Goal: Use online tool/utility: Utilize a website feature to perform a specific function

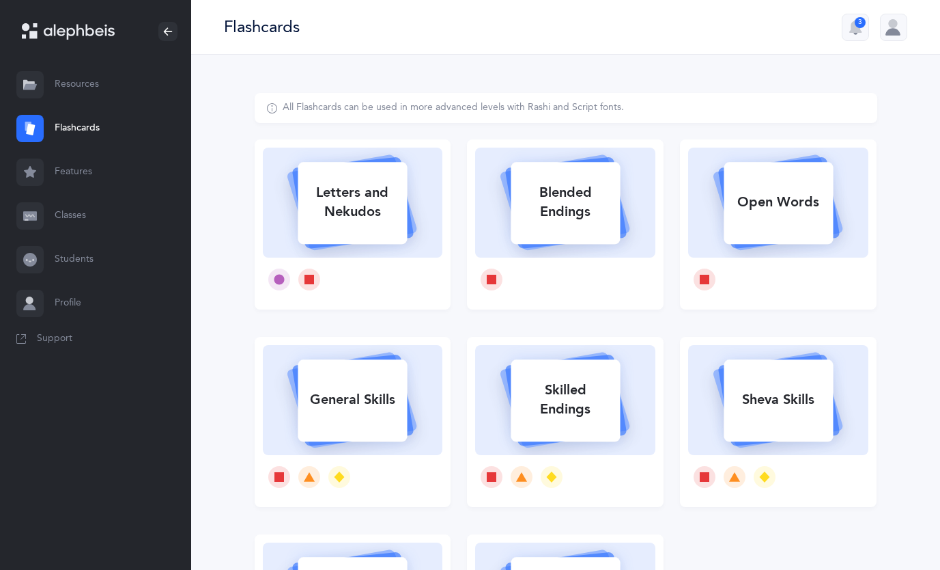
scroll to position [114, 0]
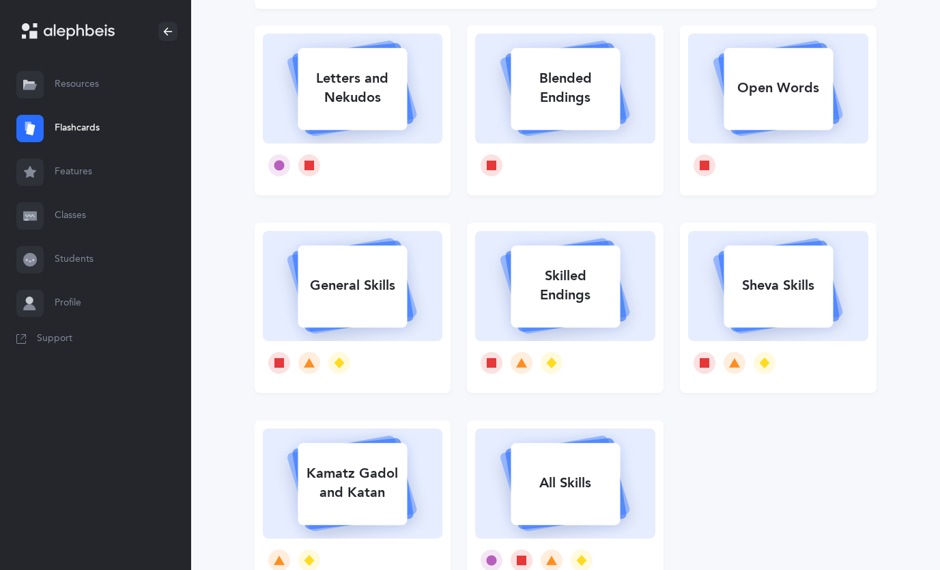
click at [380, 98] on div "Letters and Nekudos" at bounding box center [352, 88] width 109 height 55
select select
select select "single"
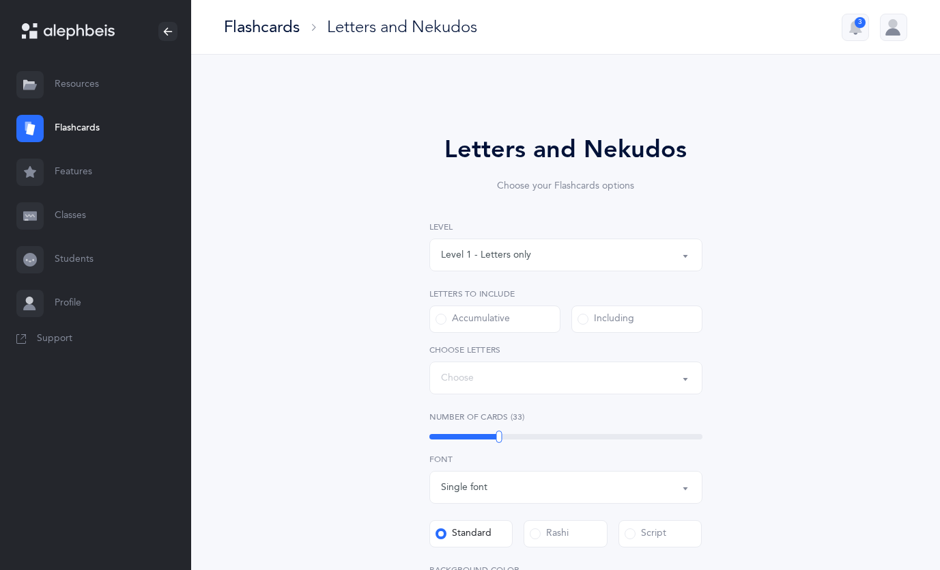
select select "27"
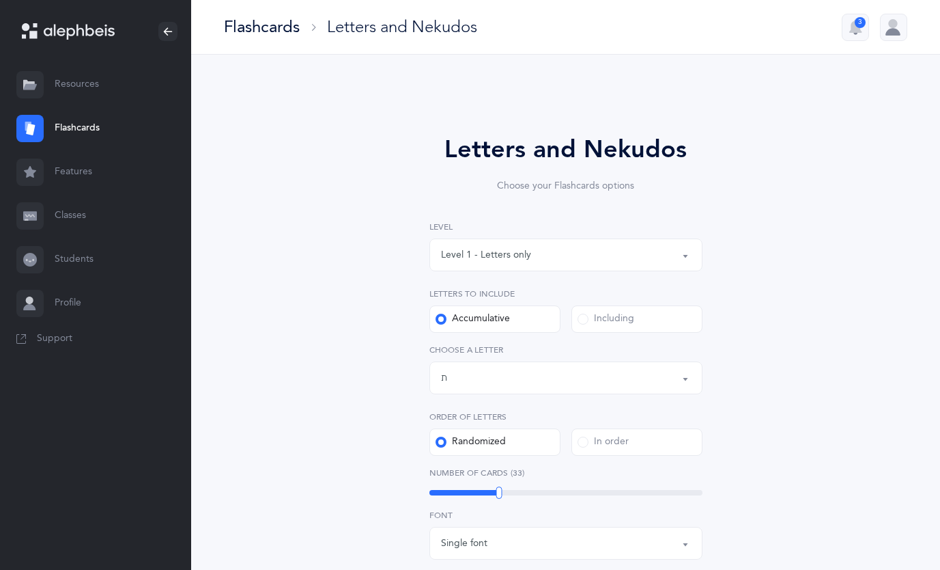
click at [534, 257] on div "Level 1 - Letters only" at bounding box center [566, 254] width 250 height 23
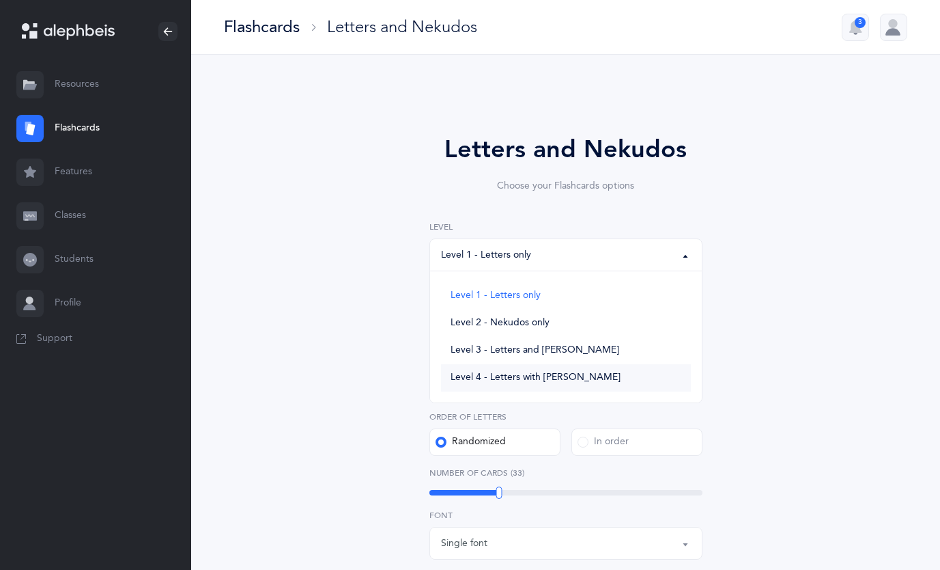
click at [550, 373] on span "Level 4 - Letters with [PERSON_NAME]" at bounding box center [536, 377] width 170 height 12
select select "4"
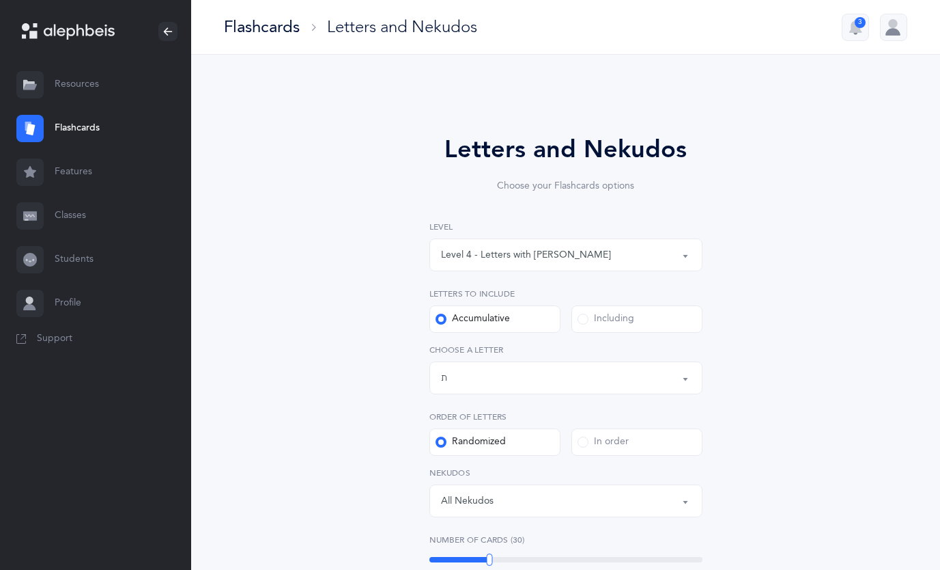
click at [582, 320] on span at bounding box center [583, 318] width 11 height 11
click at [0, 0] on input "Including" at bounding box center [0, 0] width 0 height 0
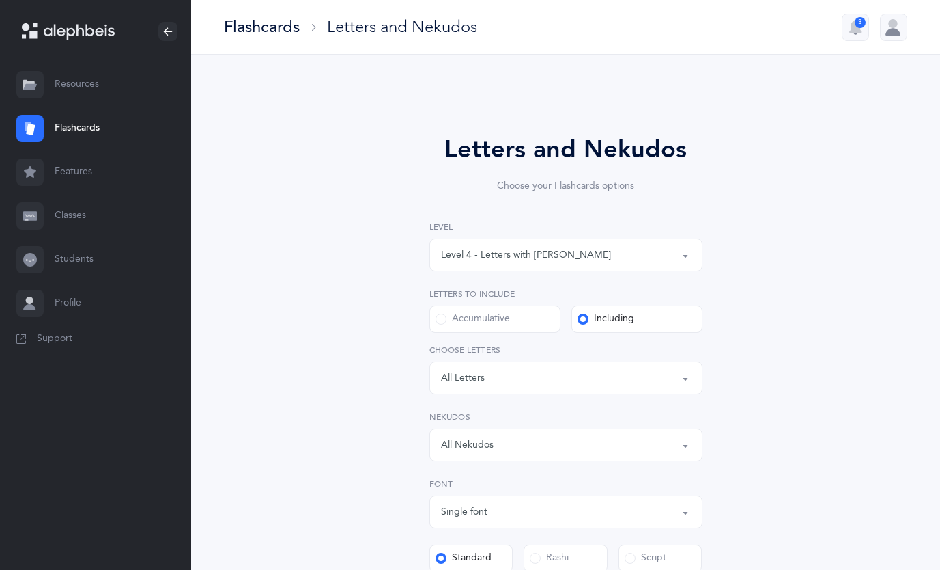
click at [443, 322] on span at bounding box center [441, 318] width 11 height 11
click at [0, 0] on input "Accumulative" at bounding box center [0, 0] width 0 height 0
select select "27"
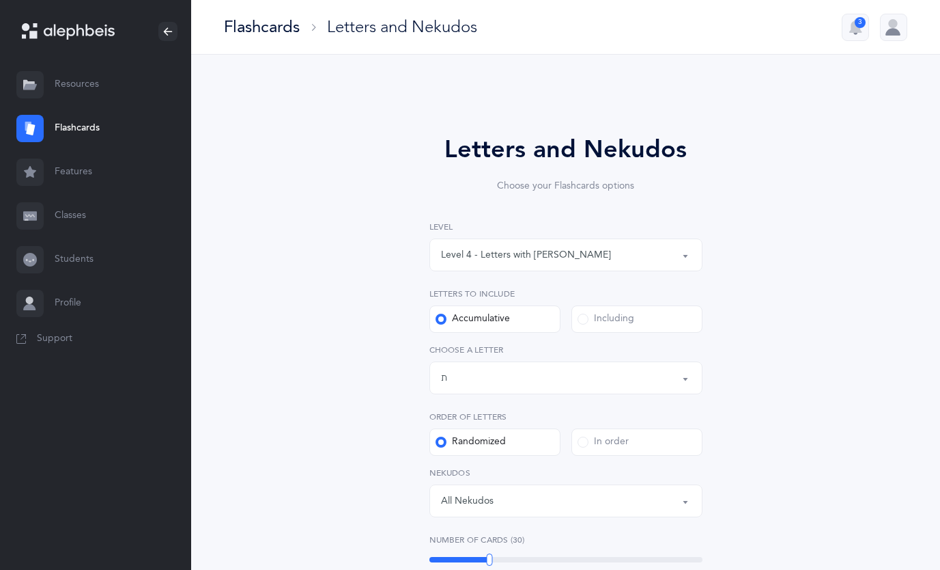
click at [548, 374] on div "Letters up until: ת" at bounding box center [566, 377] width 250 height 23
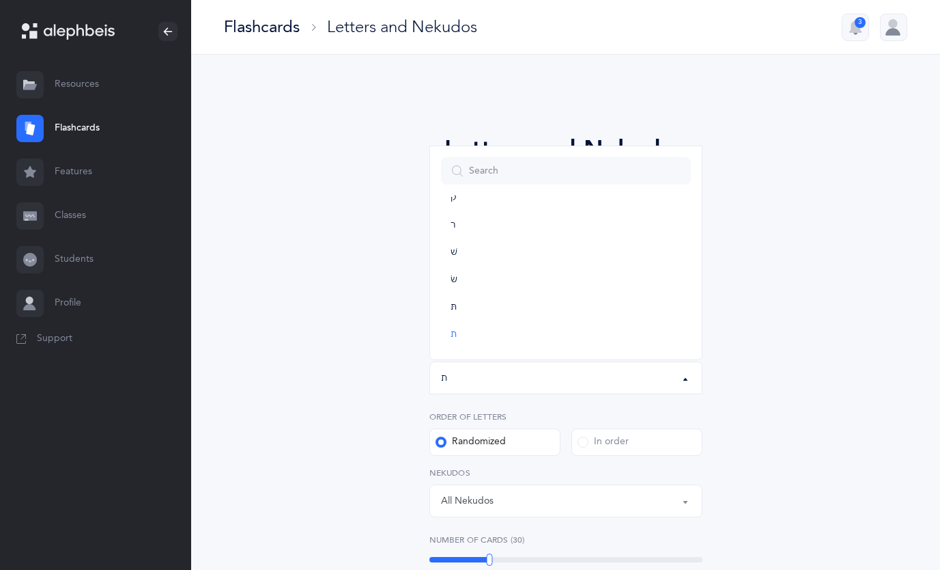
click at [547, 373] on div "Letters up until: ת" at bounding box center [566, 377] width 250 height 23
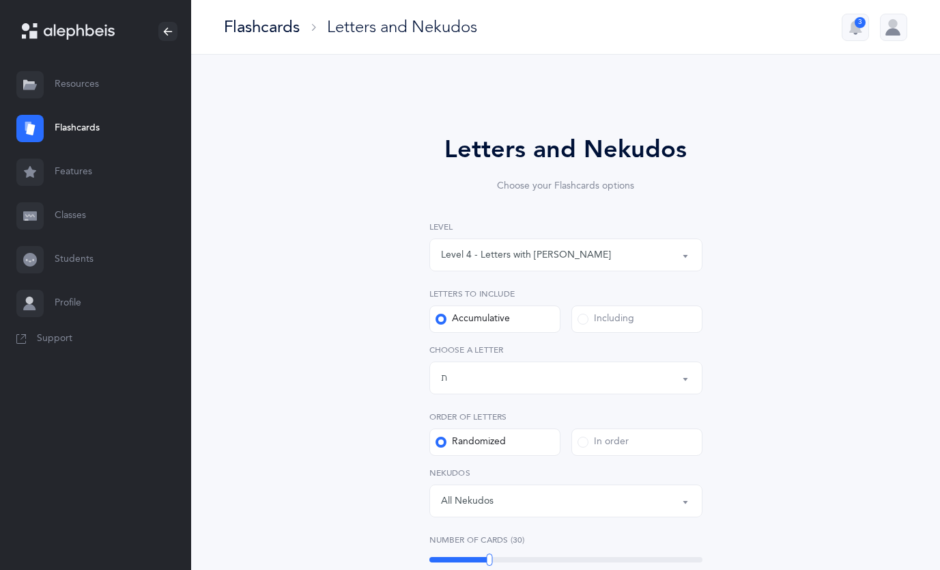
click at [590, 318] on div "Including" at bounding box center [606, 319] width 57 height 14
click at [0, 0] on input "Including" at bounding box center [0, 0] width 0 height 0
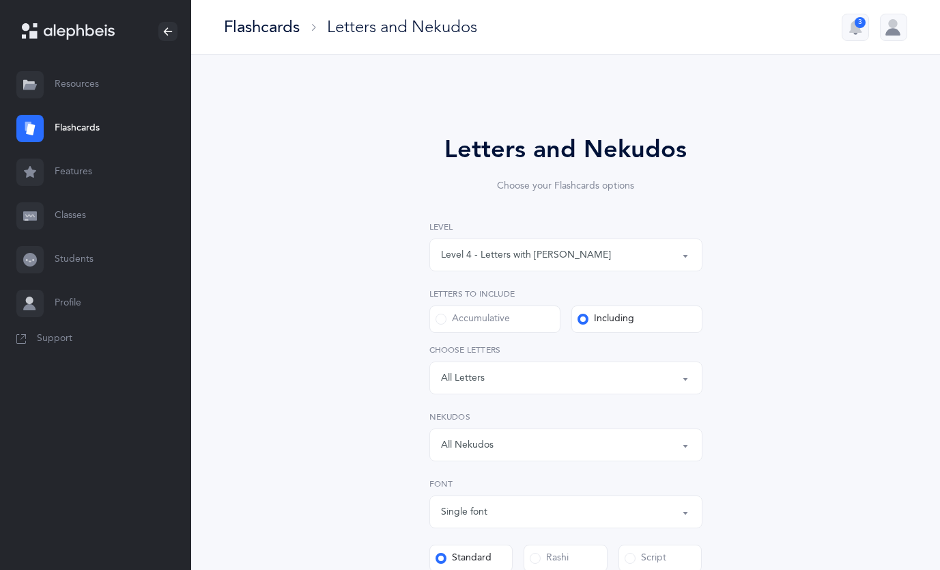
click at [521, 380] on div "Letters: All Letters" at bounding box center [566, 377] width 250 height 23
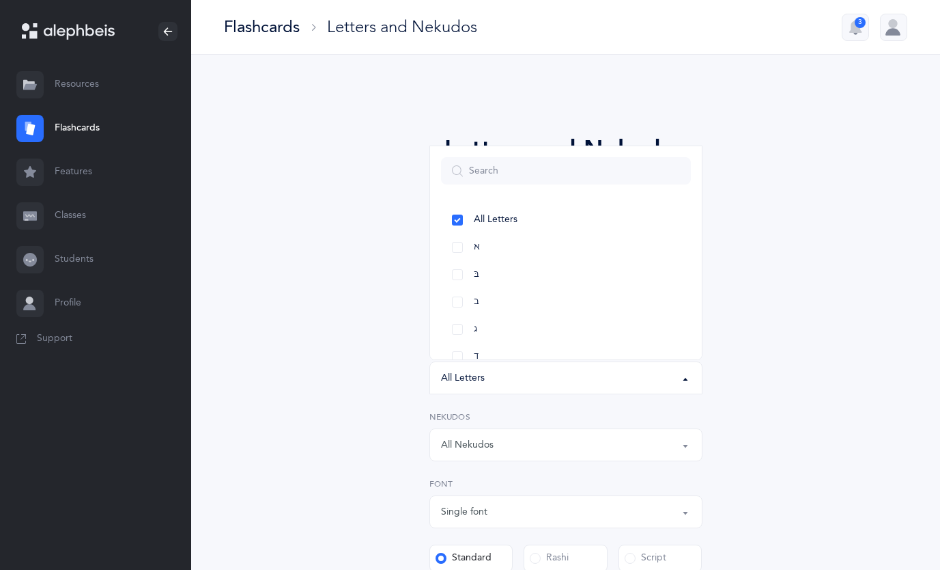
click at [403, 370] on div "Letters and Nekudos Choose your Flashcards options Level 1 - Letters only Level…" at bounding box center [566, 476] width 350 height 690
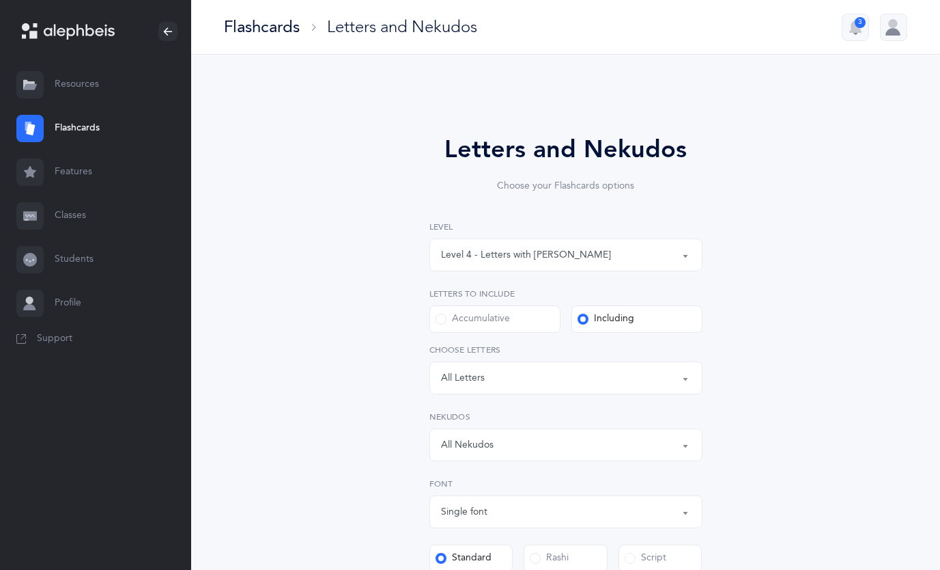
click at [441, 317] on span at bounding box center [441, 318] width 11 height 11
click at [0, 0] on input "Accumulative" at bounding box center [0, 0] width 0 height 0
select select "27"
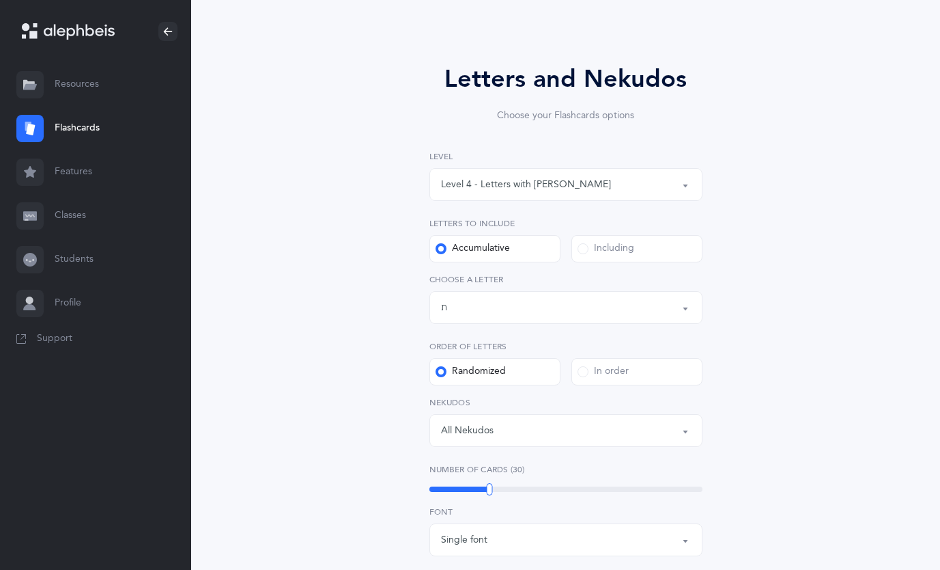
scroll to position [71, 0]
click at [612, 385] on div "Level 1 - Letters only Level 2 - Nekudos only Level 3 - Letters and Nekudos Lev…" at bounding box center [566, 298] width 273 height 296
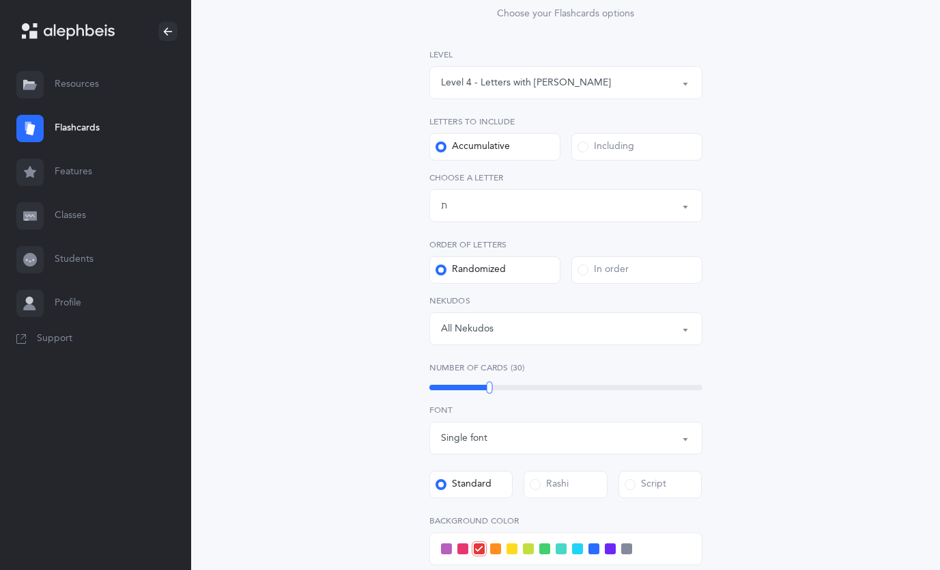
scroll to position [179, 0]
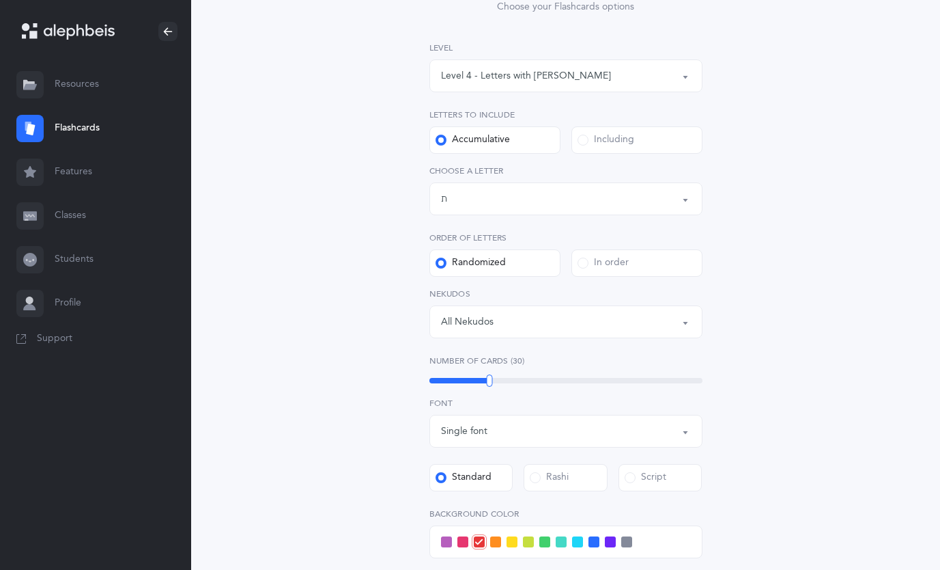
click at [503, 430] on div "Single font" at bounding box center [566, 430] width 250 height 23
click at [490, 498] on span "Multiple fonts" at bounding box center [480, 499] width 59 height 12
select select "multiple"
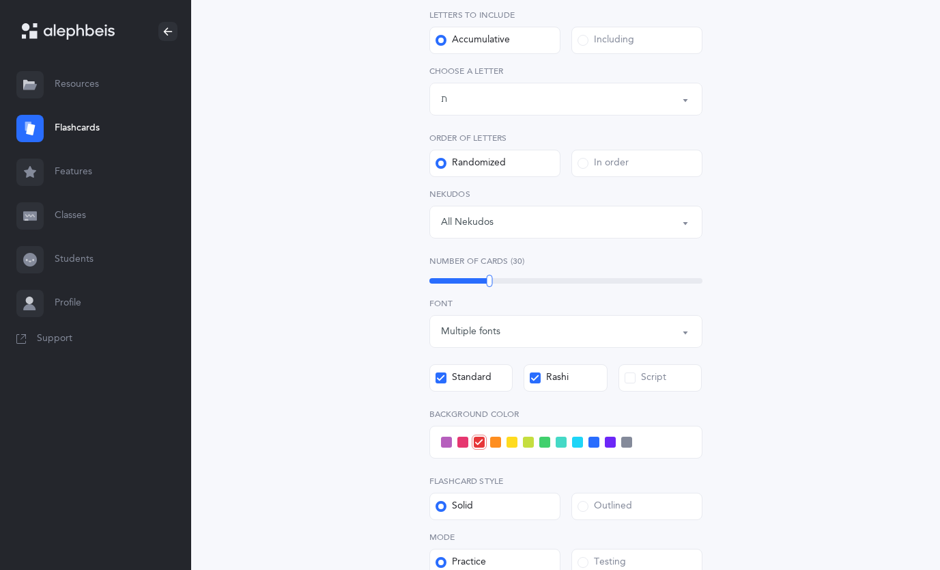
scroll to position [287, 0]
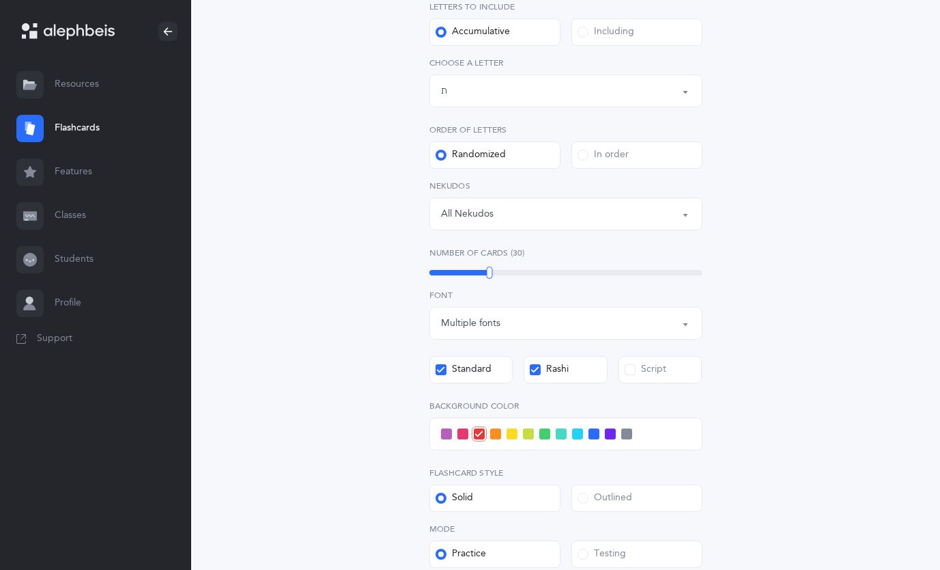
click at [529, 367] on label "Rashi" at bounding box center [566, 369] width 84 height 27
click at [0, 0] on input "Rashi" at bounding box center [0, 0] width 0 height 0
click at [627, 374] on span at bounding box center [630, 369] width 11 height 11
click at [0, 0] on input "Script" at bounding box center [0, 0] width 0 height 0
click at [632, 372] on icon at bounding box center [630, 370] width 8 height 8
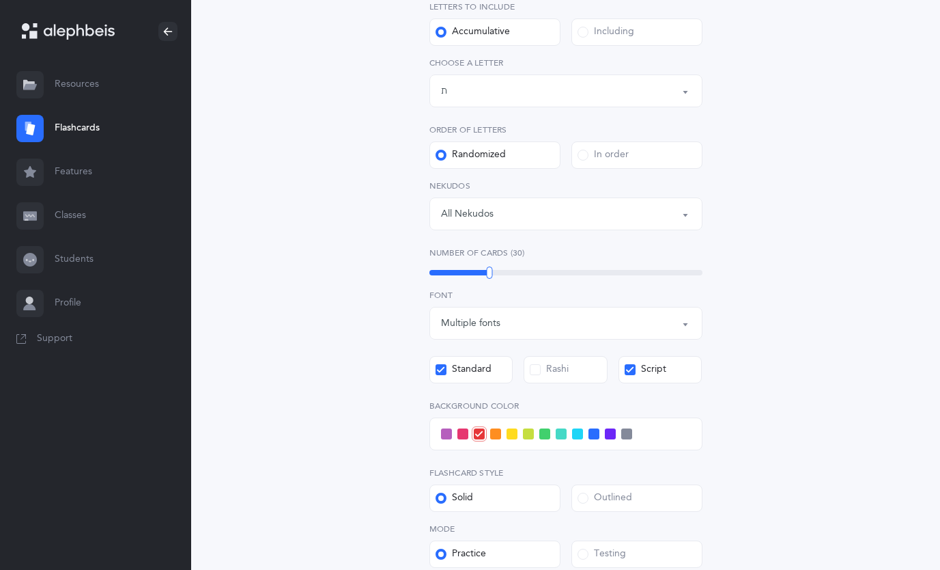
click at [0, 0] on input "Script" at bounding box center [0, 0] width 0 height 0
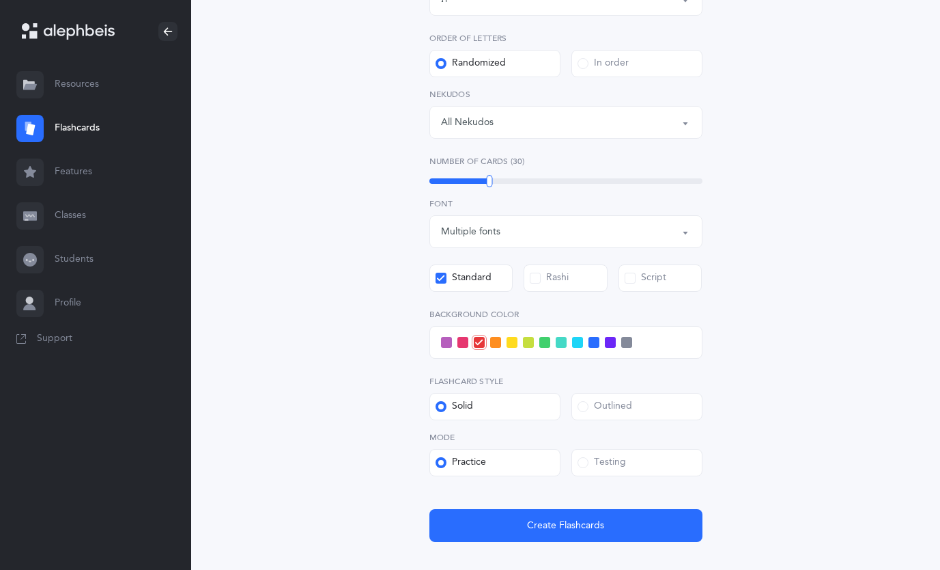
scroll to position [387, 0]
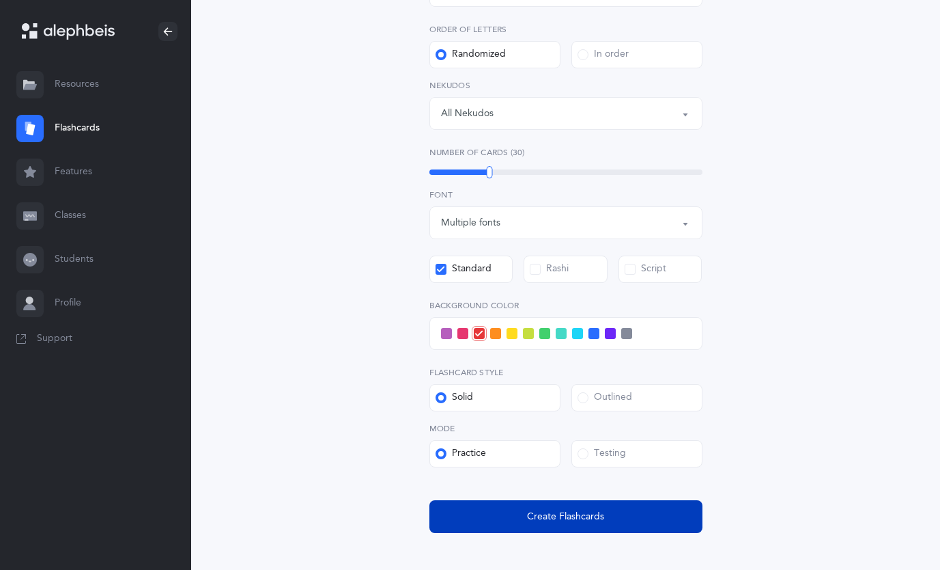
click at [568, 518] on span "Create Flashcards" at bounding box center [565, 516] width 77 height 14
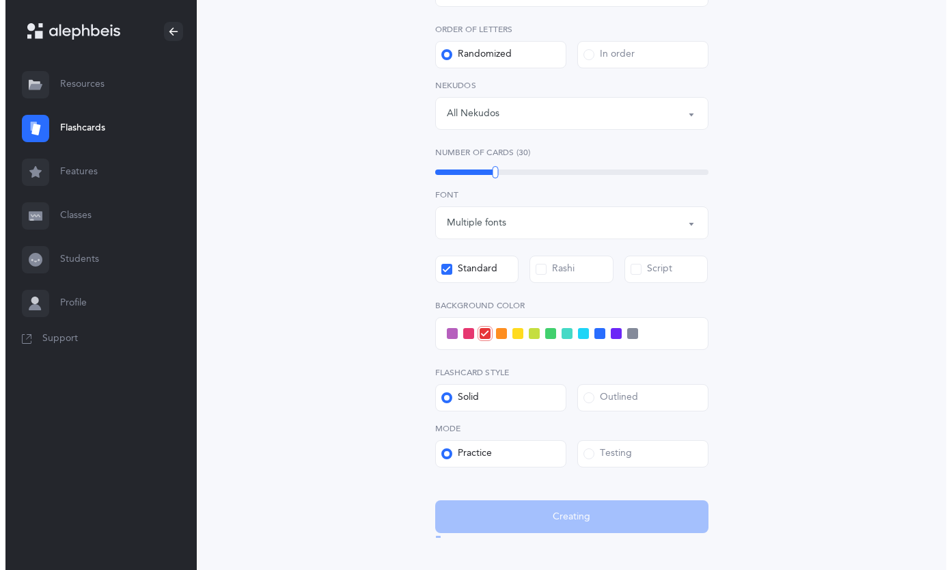
scroll to position [0, 0]
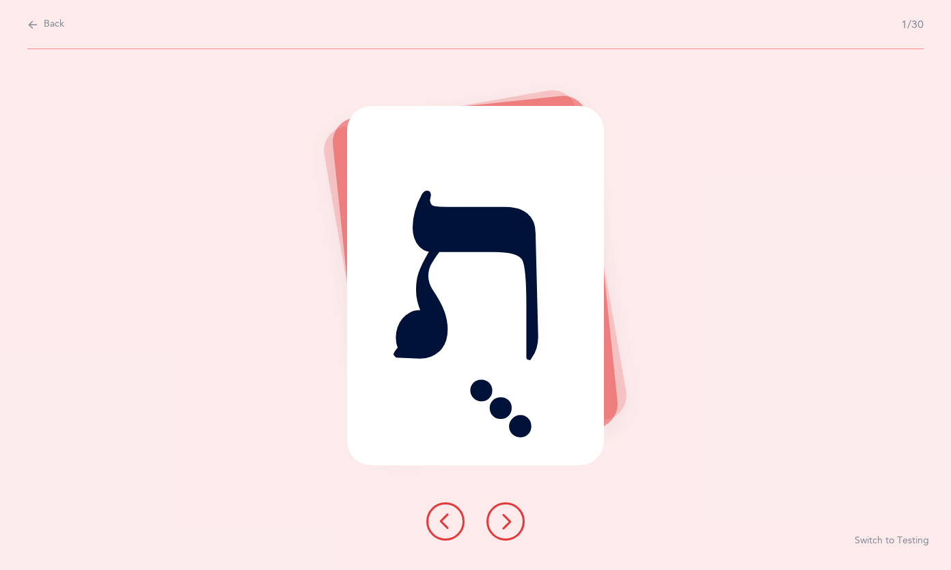
click at [503, 515] on icon at bounding box center [505, 521] width 16 height 16
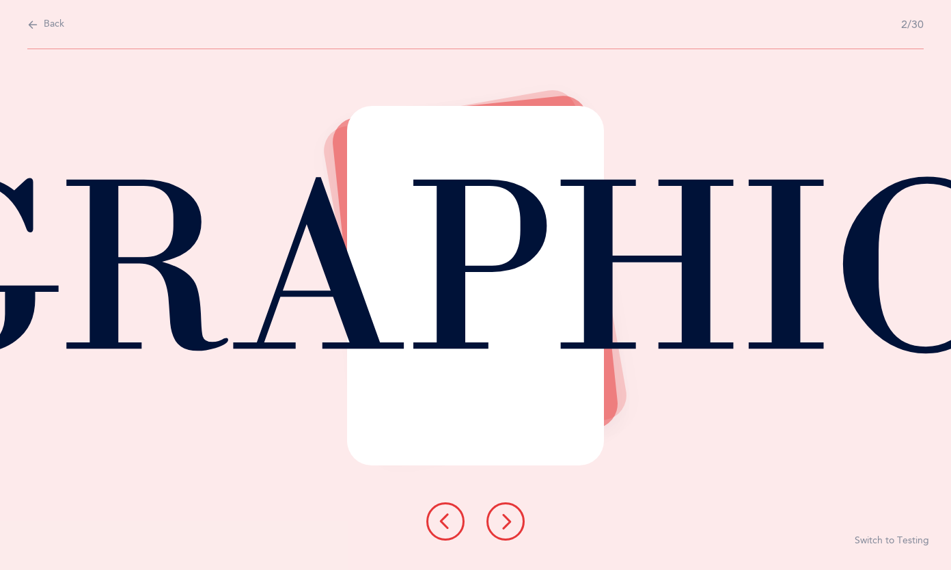
click at [503, 515] on icon at bounding box center [505, 521] width 16 height 16
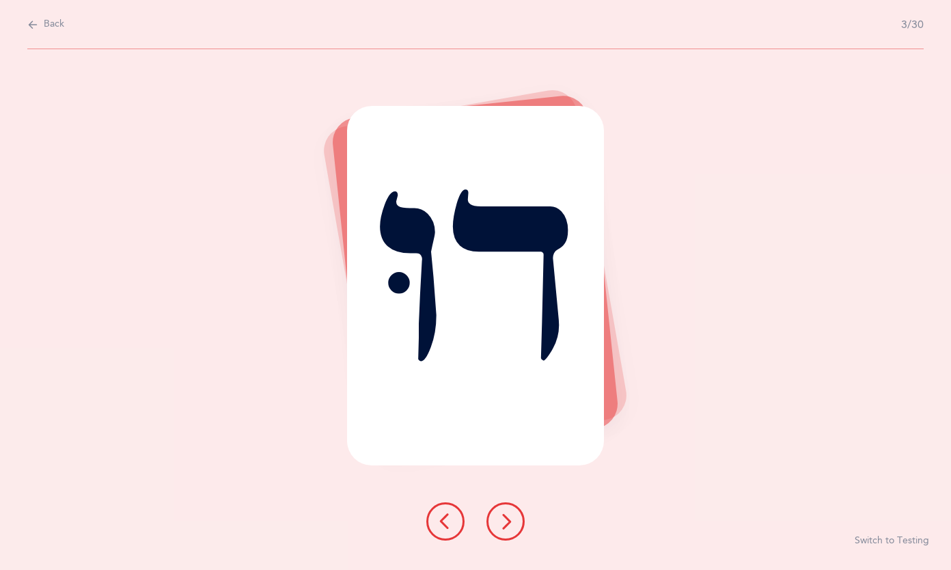
click at [503, 515] on icon at bounding box center [505, 521] width 16 height 16
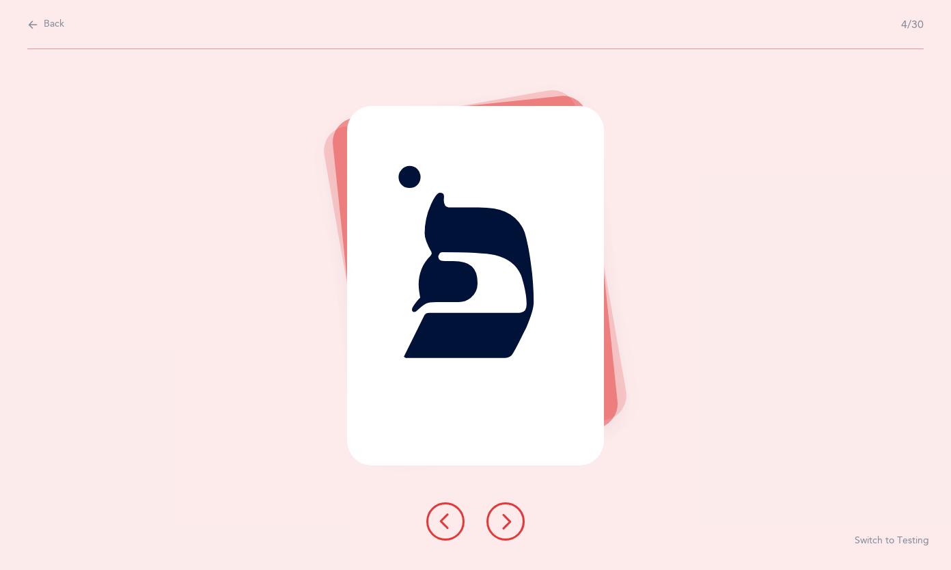
click at [503, 515] on icon at bounding box center [505, 521] width 16 height 16
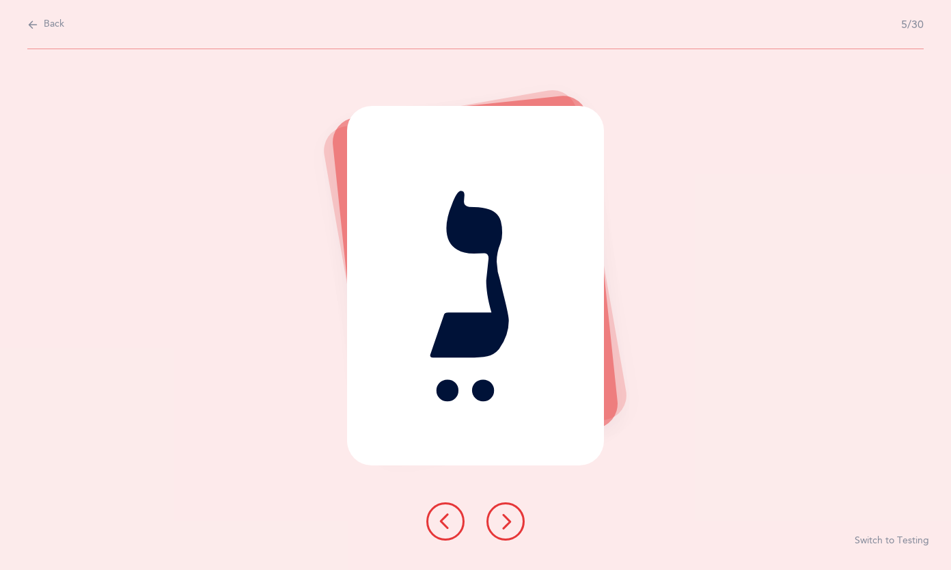
click at [503, 515] on icon at bounding box center [505, 521] width 16 height 16
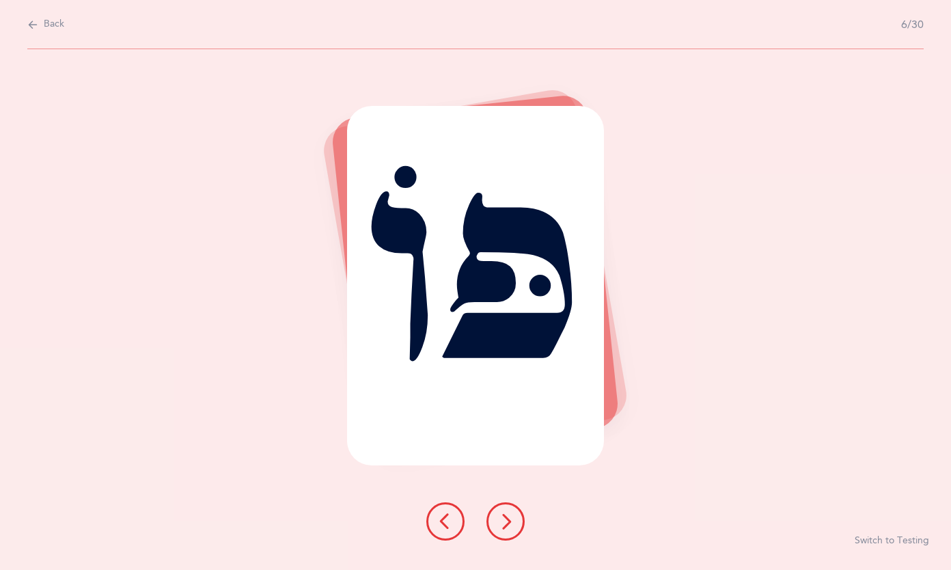
click at [503, 515] on icon at bounding box center [505, 521] width 16 height 16
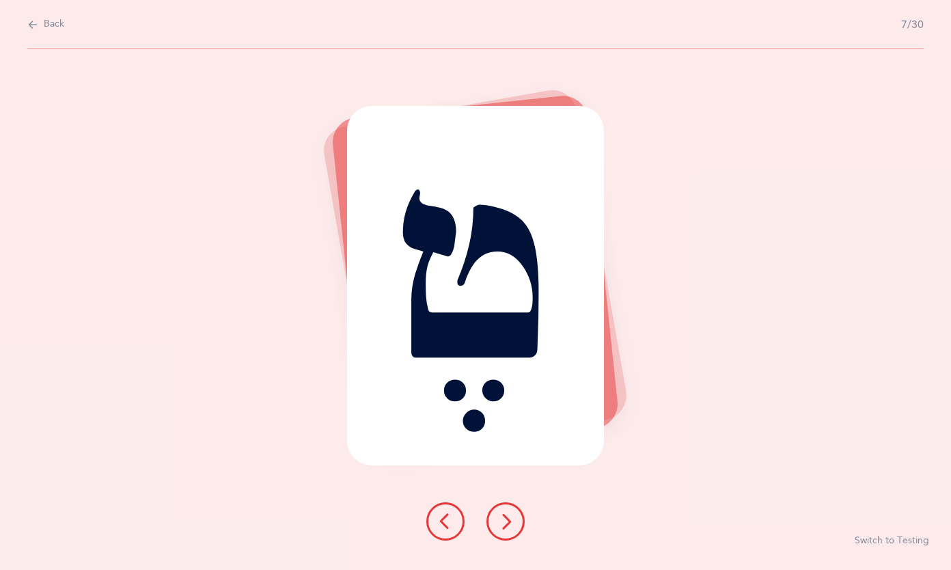
click at [503, 515] on icon at bounding box center [505, 521] width 16 height 16
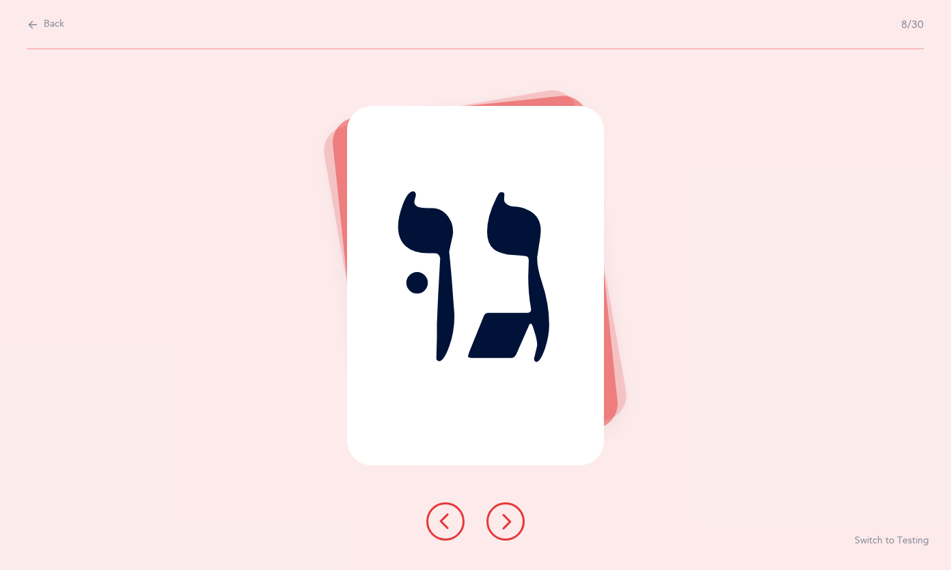
click at [503, 515] on icon at bounding box center [505, 521] width 16 height 16
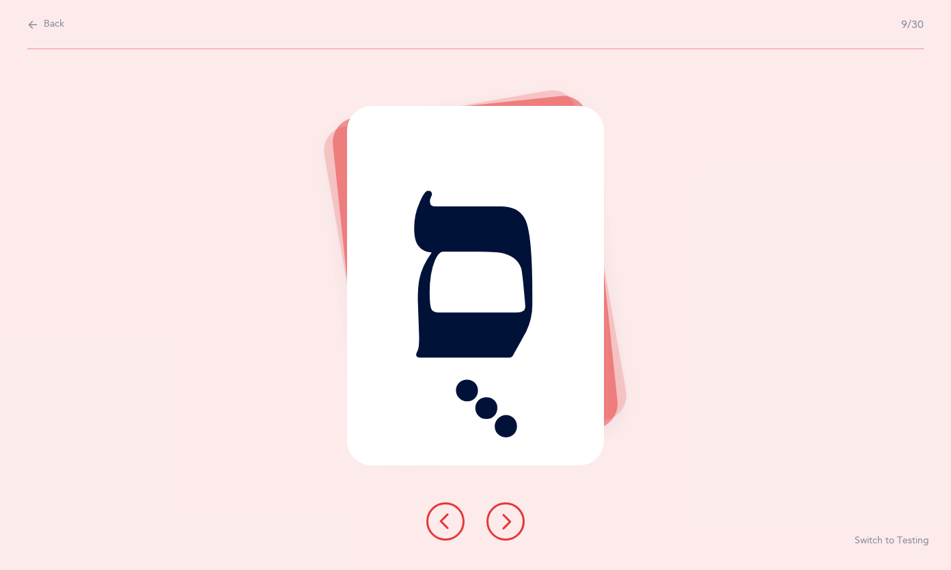
click at [503, 515] on icon at bounding box center [505, 521] width 16 height 16
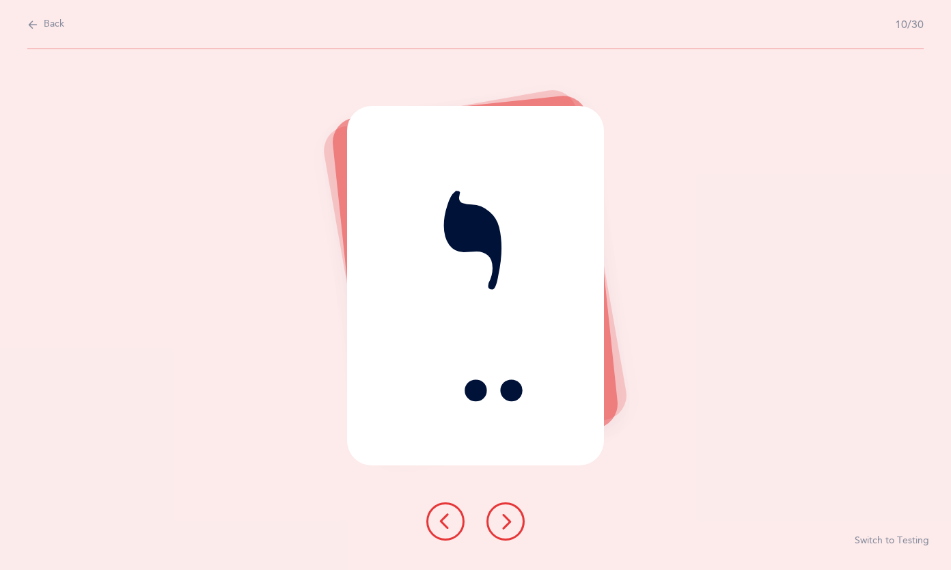
click at [503, 515] on icon at bounding box center [505, 521] width 16 height 16
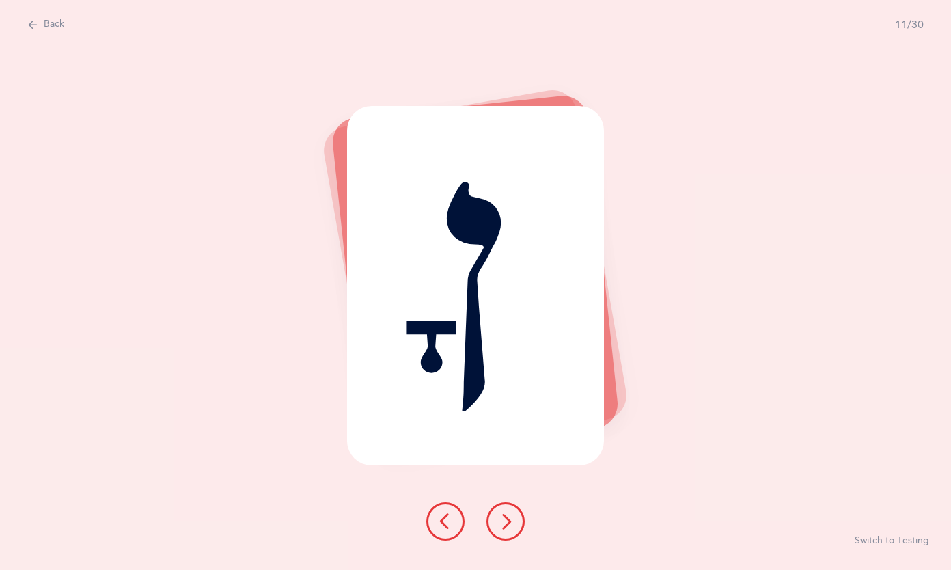
click at [503, 515] on icon at bounding box center [505, 521] width 16 height 16
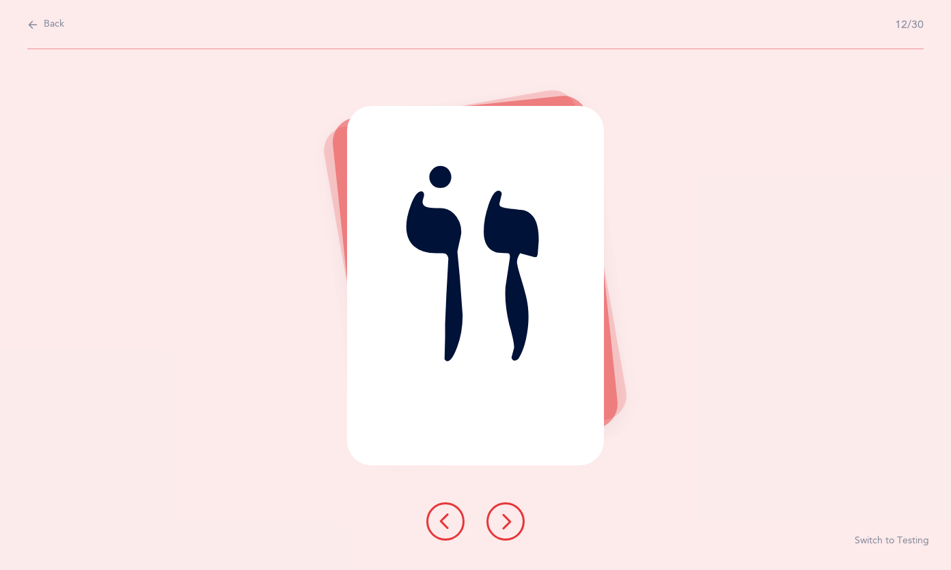
click at [503, 515] on icon at bounding box center [505, 521] width 16 height 16
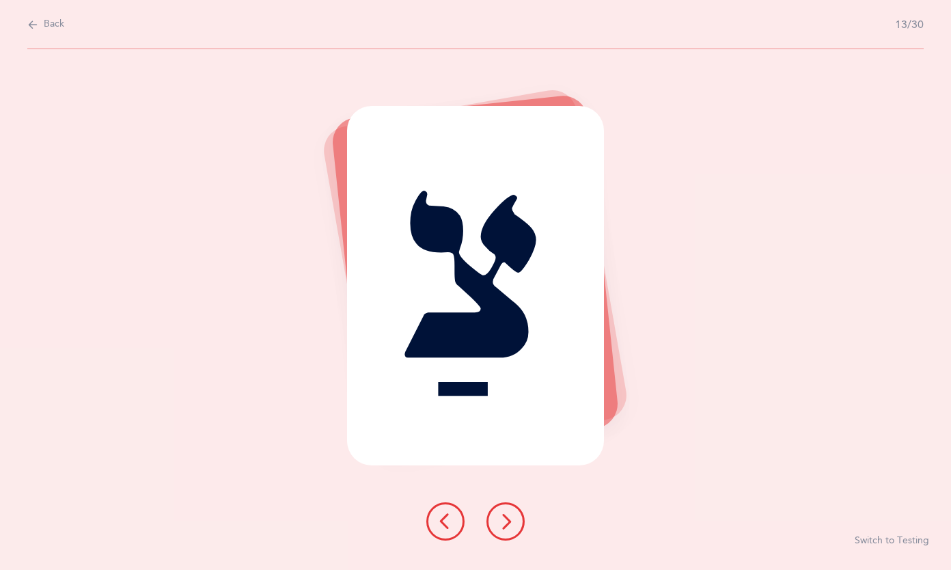
click at [503, 515] on icon at bounding box center [505, 521] width 16 height 16
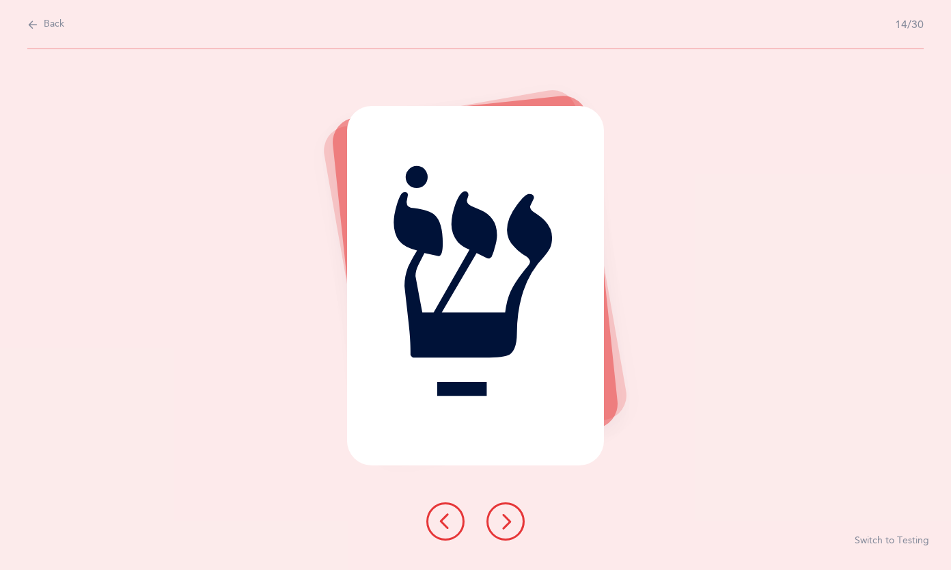
click at [503, 515] on icon at bounding box center [505, 521] width 16 height 16
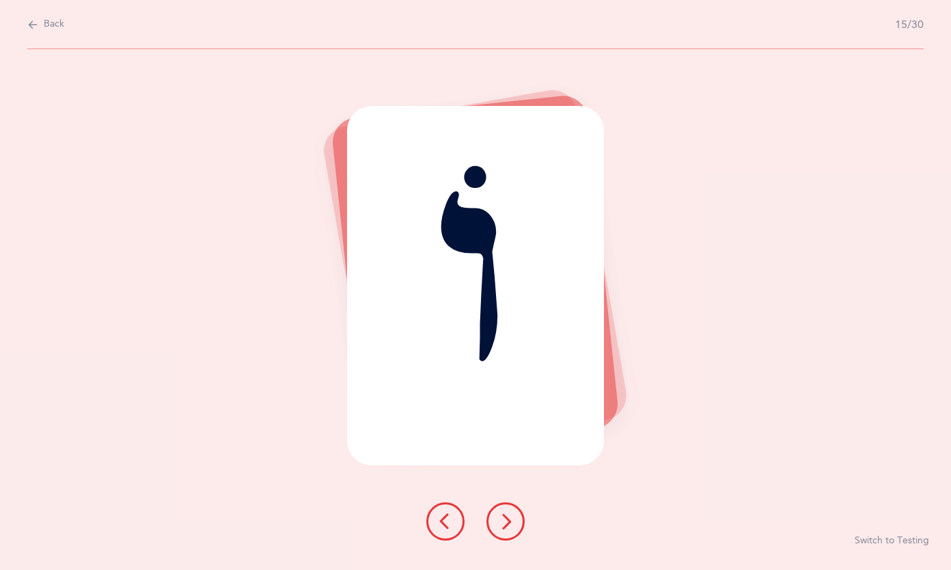
click at [503, 515] on icon at bounding box center [505, 521] width 16 height 16
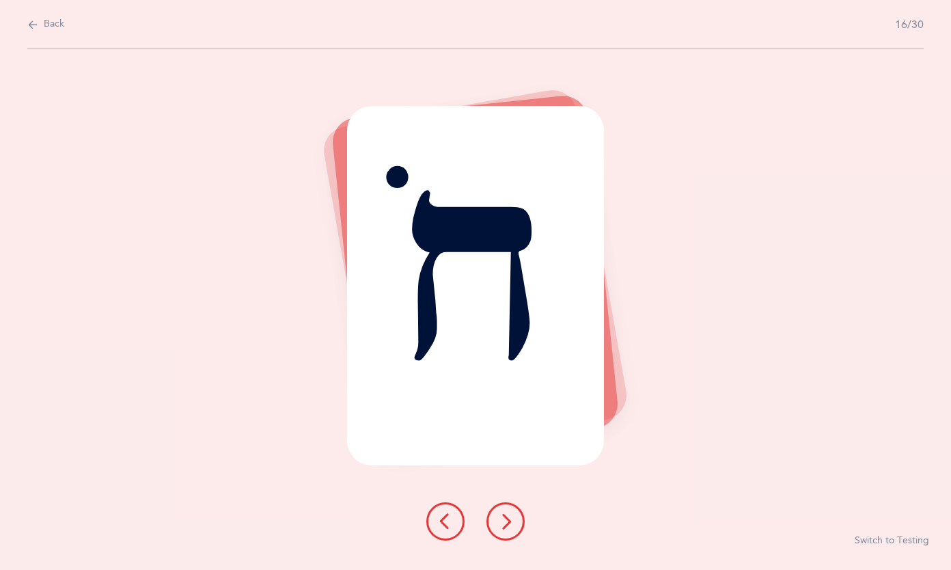
click at [503, 515] on icon at bounding box center [505, 521] width 16 height 16
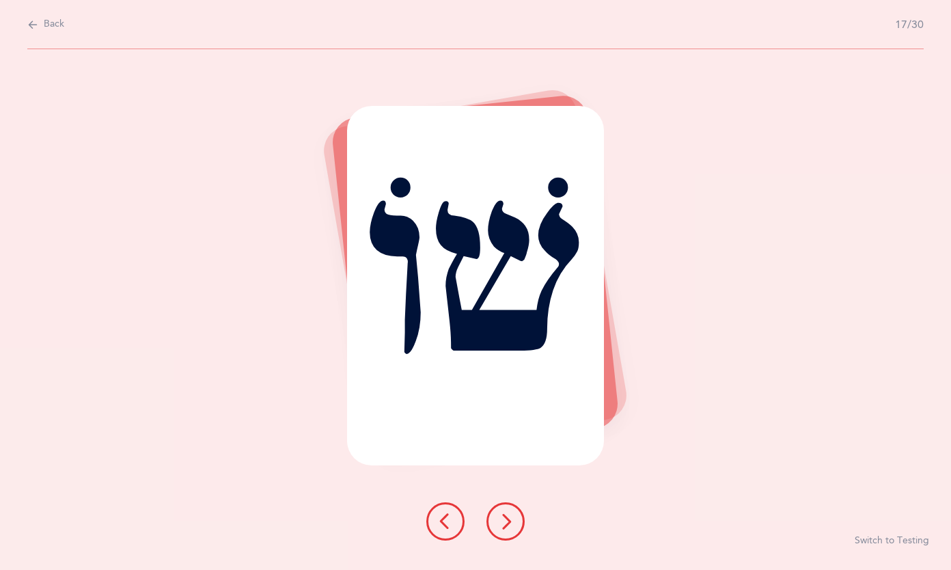
click at [503, 515] on icon at bounding box center [505, 521] width 16 height 16
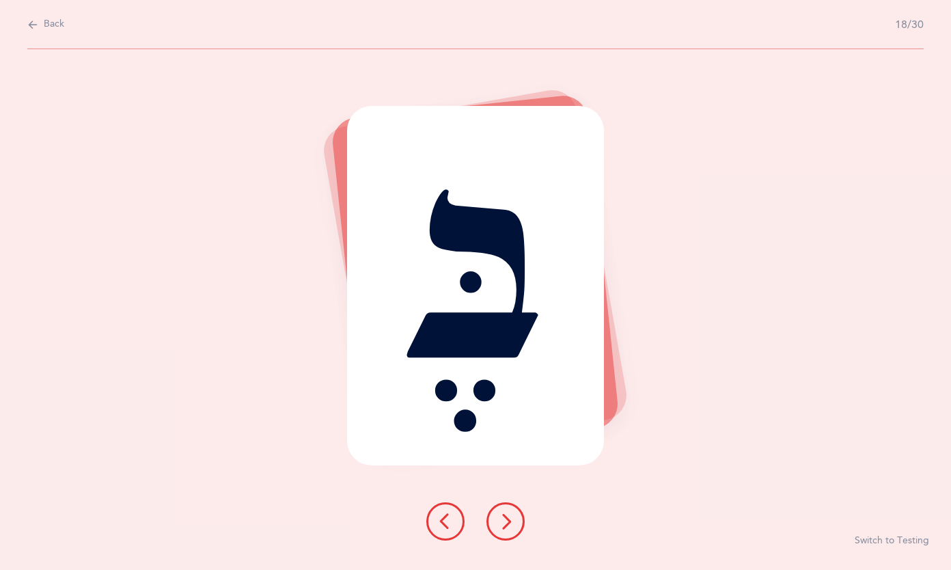
click at [503, 515] on icon at bounding box center [505, 521] width 16 height 16
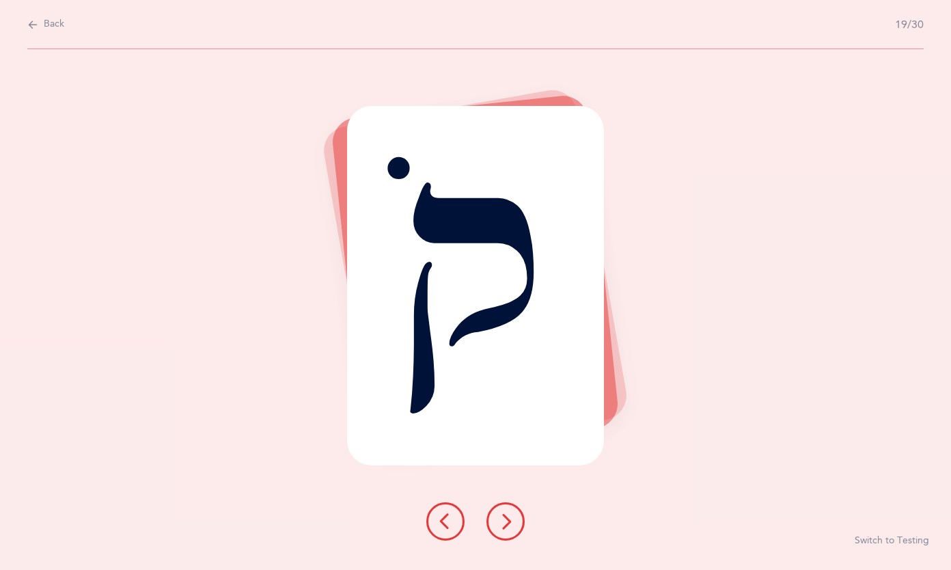
click at [503, 515] on icon at bounding box center [505, 521] width 16 height 16
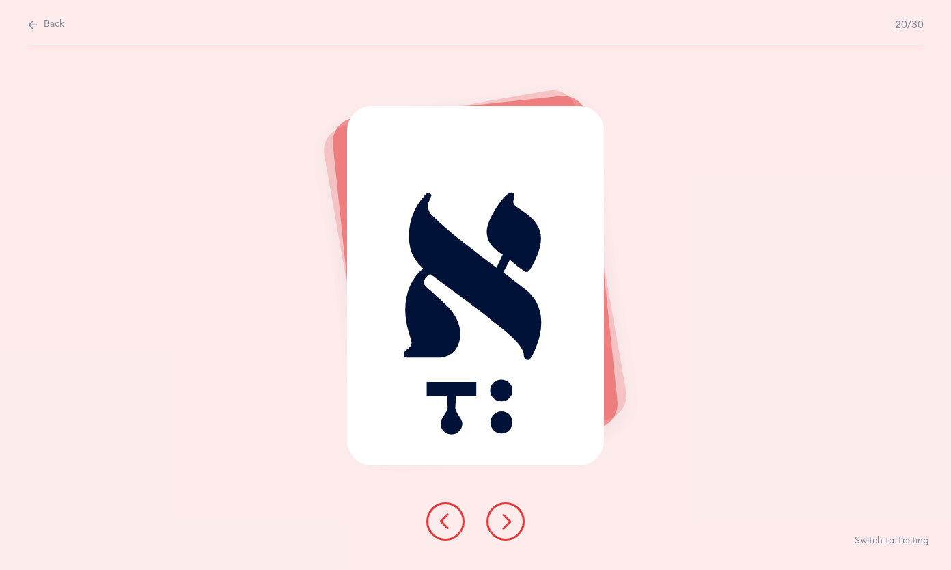
click at [503, 515] on icon at bounding box center [505, 521] width 16 height 16
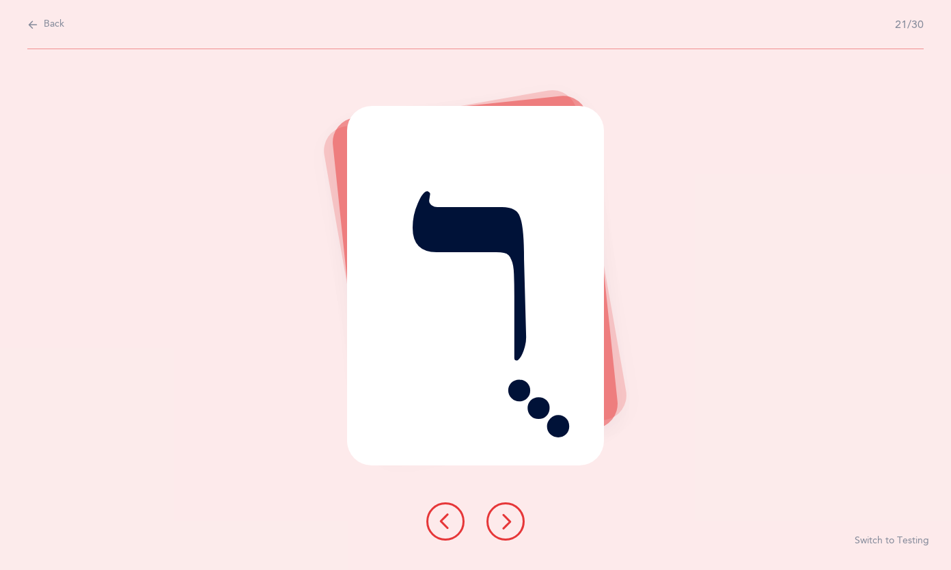
click at [503, 515] on icon at bounding box center [505, 521] width 16 height 16
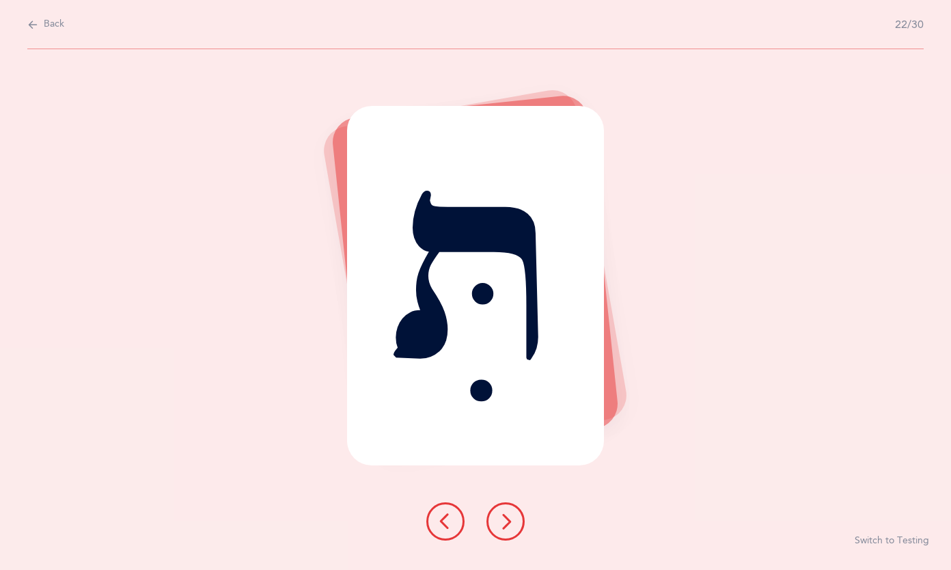
click at [503, 515] on icon at bounding box center [505, 521] width 16 height 16
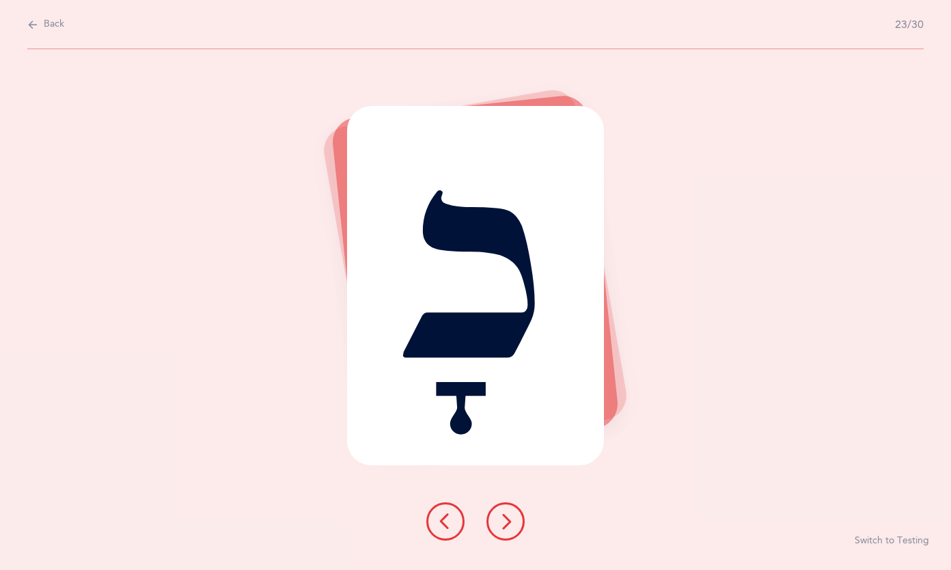
click at [503, 515] on icon at bounding box center [505, 521] width 16 height 16
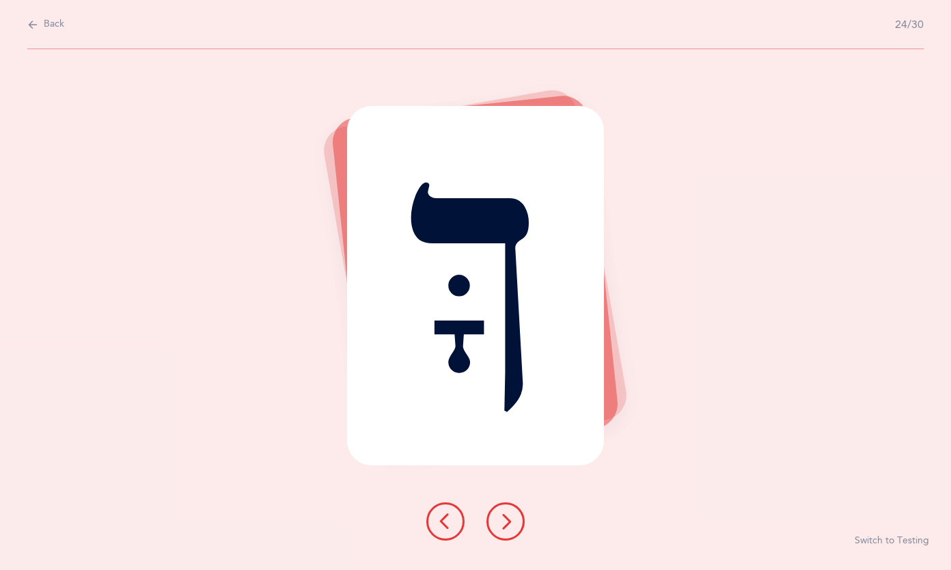
click at [503, 515] on icon at bounding box center [505, 521] width 16 height 16
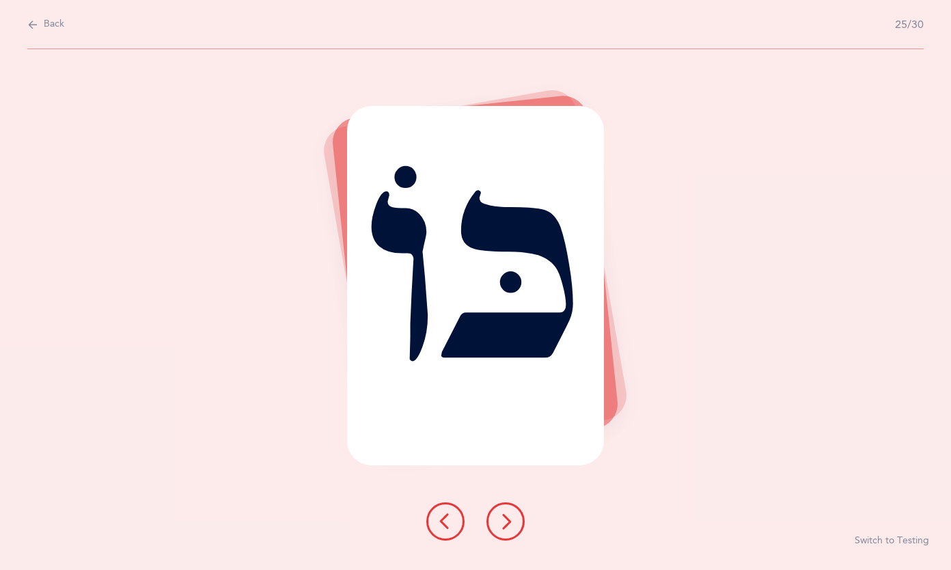
click at [503, 515] on icon at bounding box center [505, 521] width 16 height 16
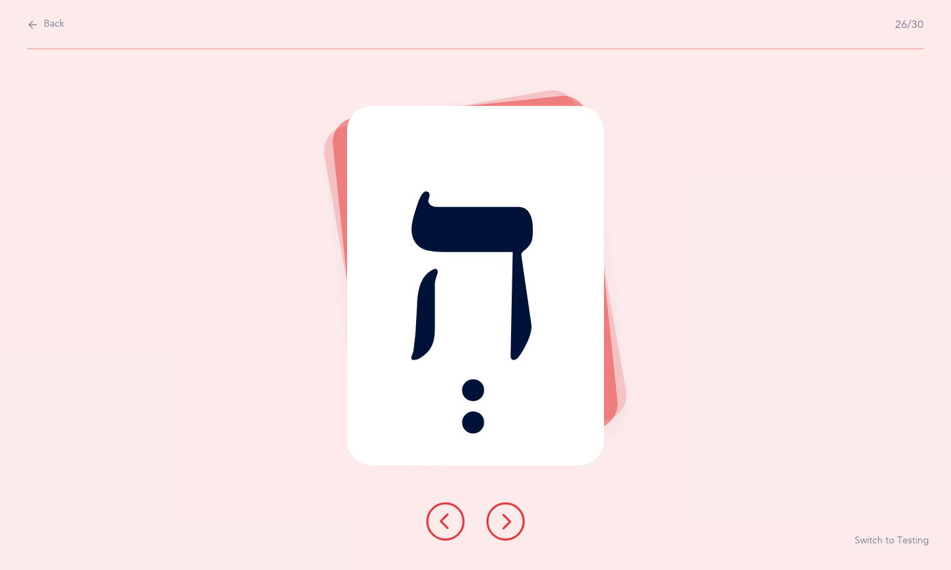
click at [503, 515] on icon at bounding box center [505, 521] width 16 height 16
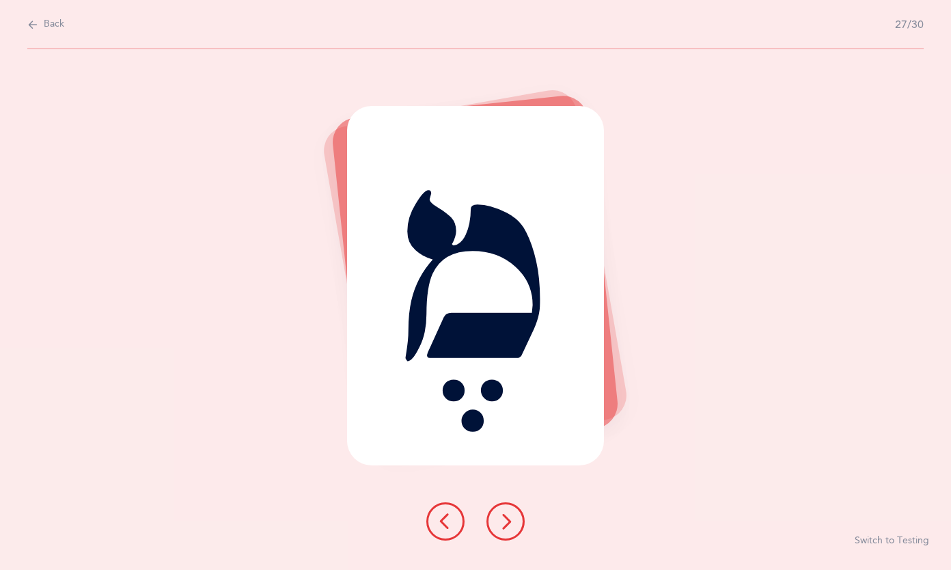
click at [503, 515] on icon at bounding box center [505, 521] width 16 height 16
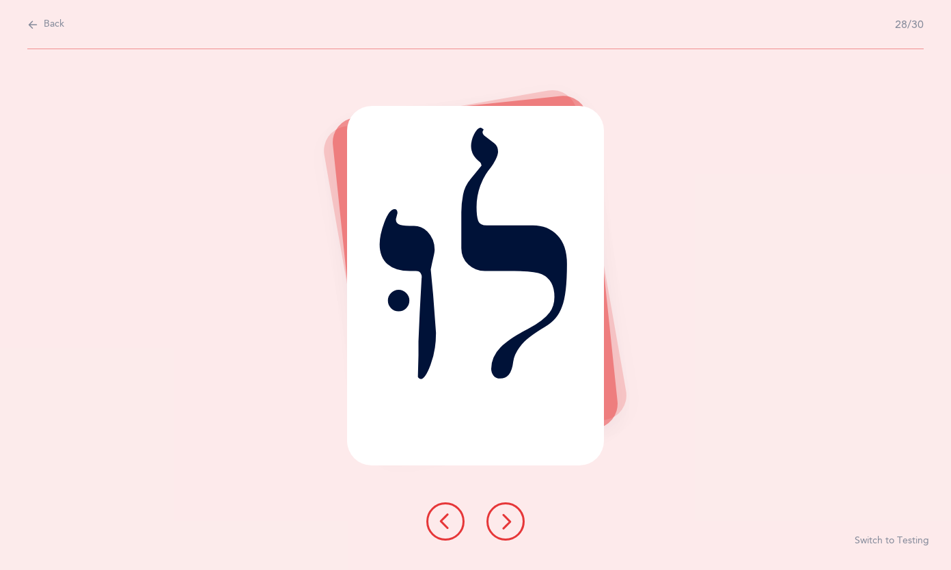
click at [503, 515] on icon at bounding box center [505, 521] width 16 height 16
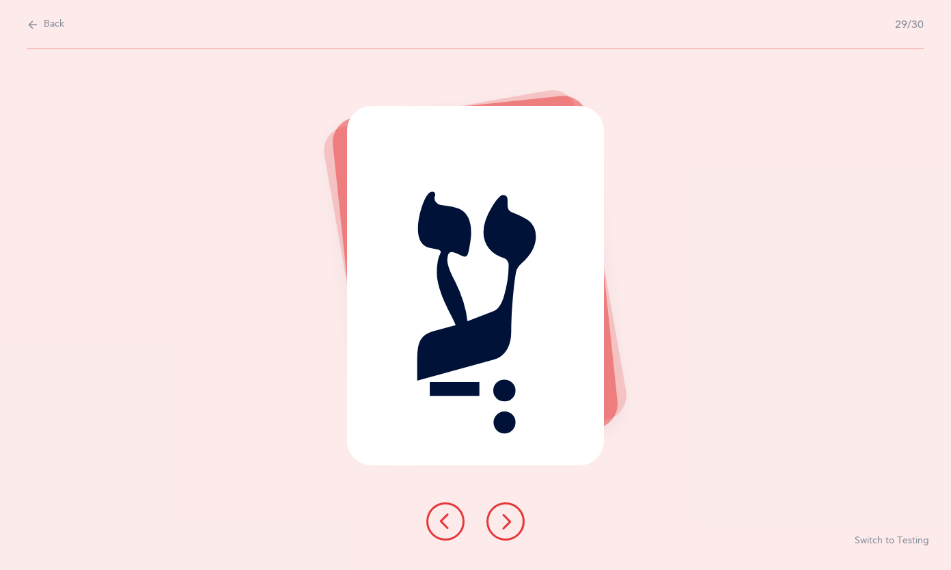
click at [503, 515] on icon at bounding box center [505, 521] width 16 height 16
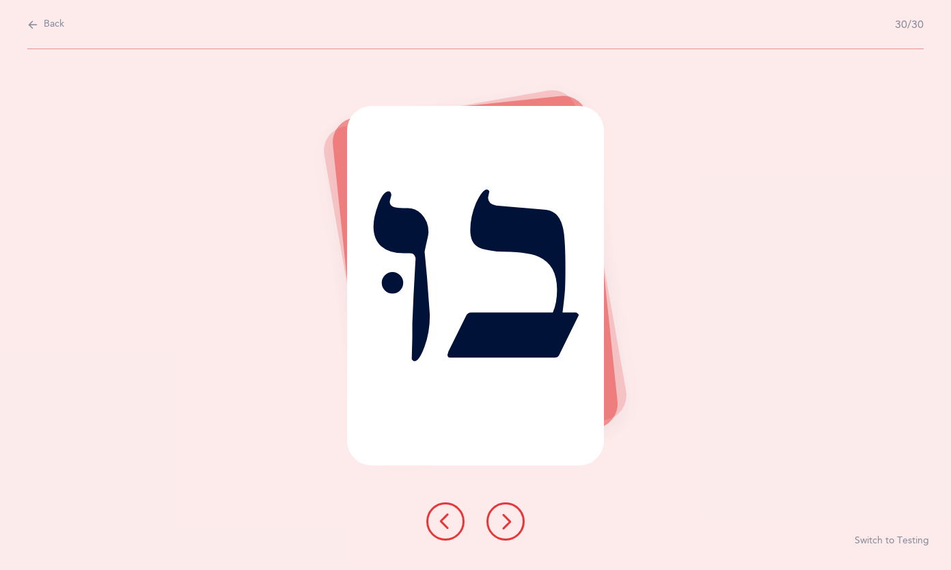
click at [503, 515] on icon at bounding box center [505, 521] width 16 height 16
